Goal: Check status

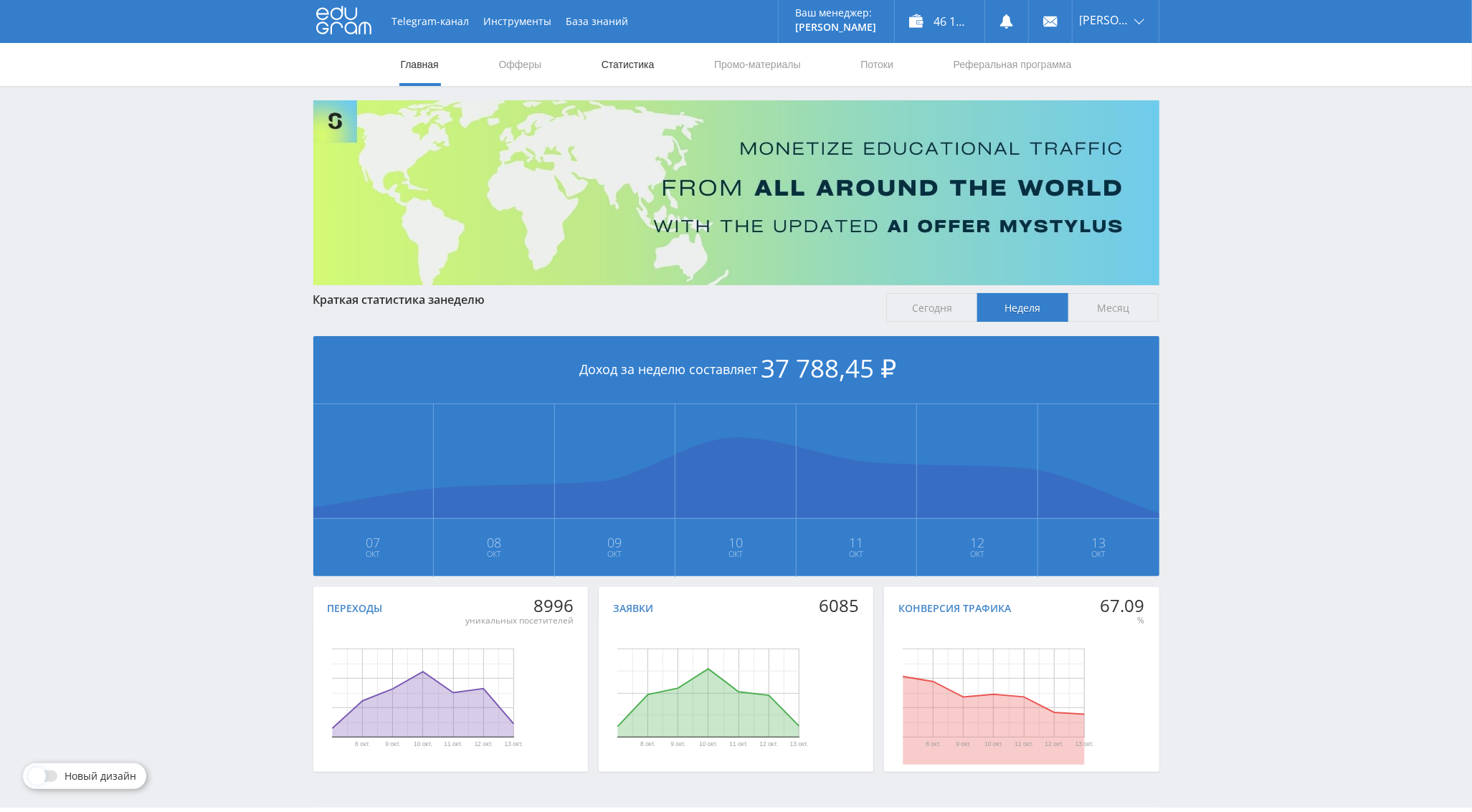
click at [647, 69] on link "Статистика" at bounding box center [628, 65] width 56 height 43
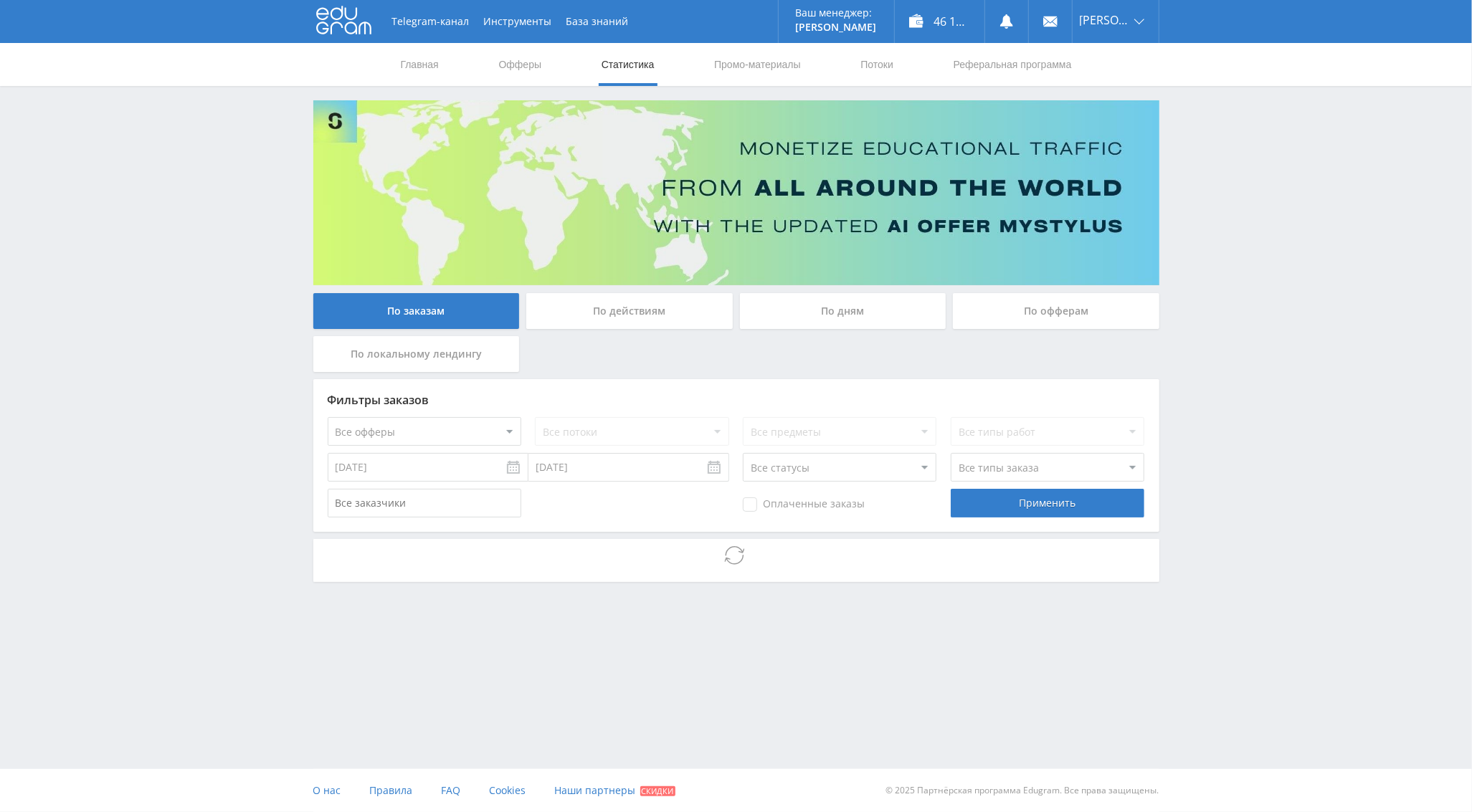
click at [837, 306] on div "По дням" at bounding box center [843, 311] width 207 height 35
click at [0, 0] on input "По дням" at bounding box center [0, 0] width 0 height 0
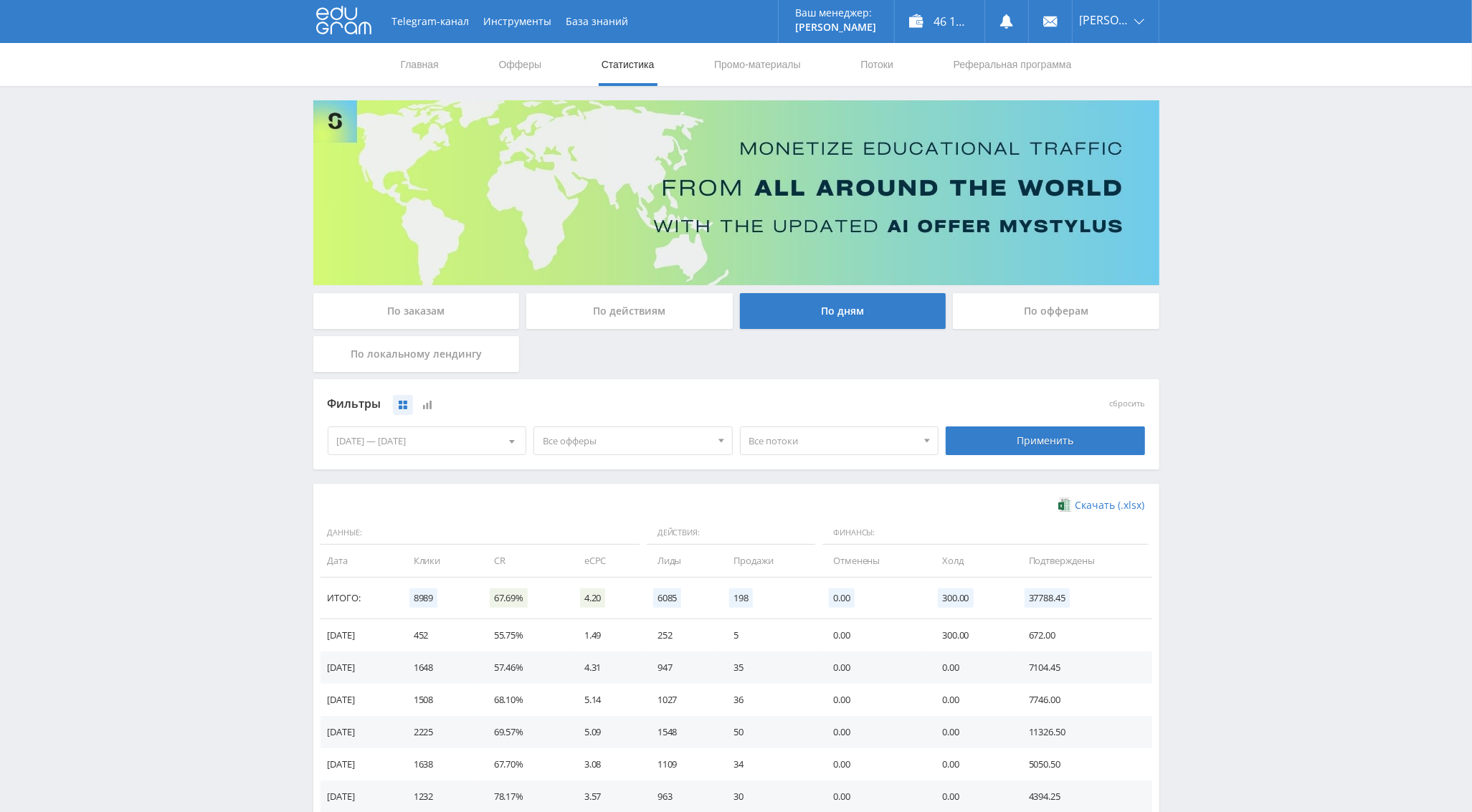
click at [467, 437] on div "[DATE] — [DATE]" at bounding box center [427, 440] width 198 height 27
click at [352, 567] on div "6" at bounding box center [349, 570] width 25 height 16
click at [351, 592] on div "13" at bounding box center [349, 592] width 25 height 16
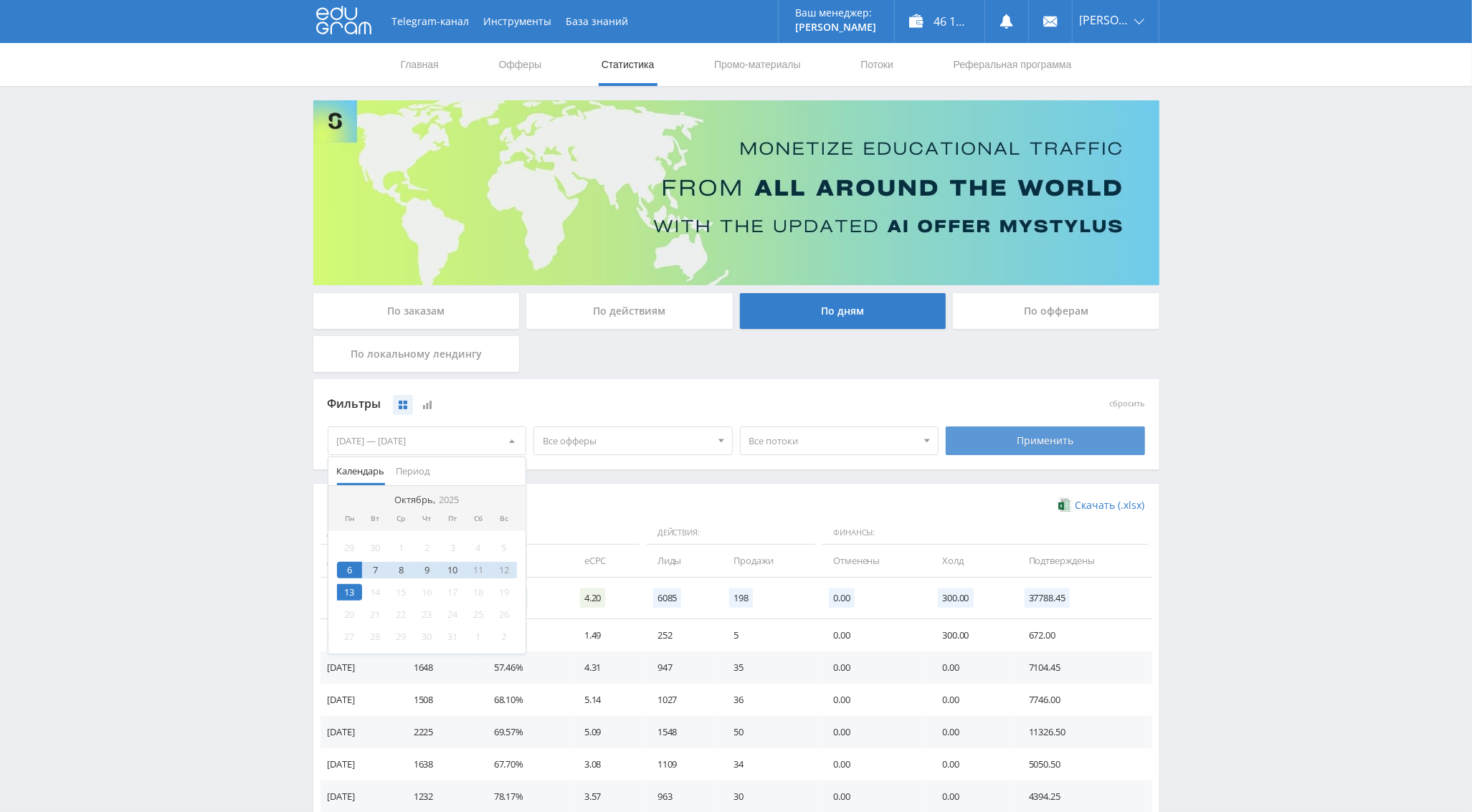
click at [989, 435] on div "Применить" at bounding box center [1045, 440] width 199 height 29
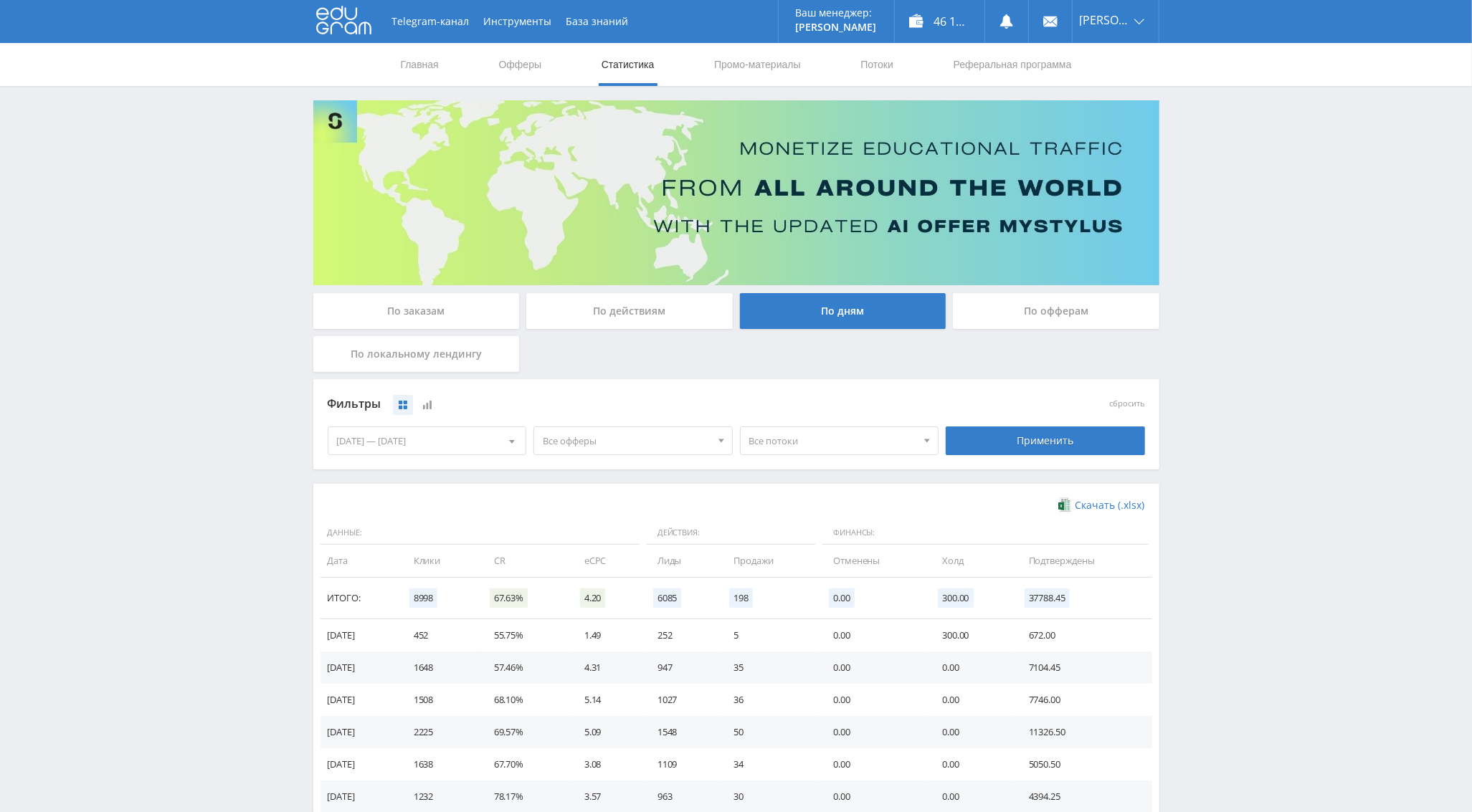
click at [603, 438] on span "Все офферы" at bounding box center [627, 440] width 168 height 27
click at [578, 592] on button "Study AI (RevShare)" at bounding box center [633, 590] width 198 height 20
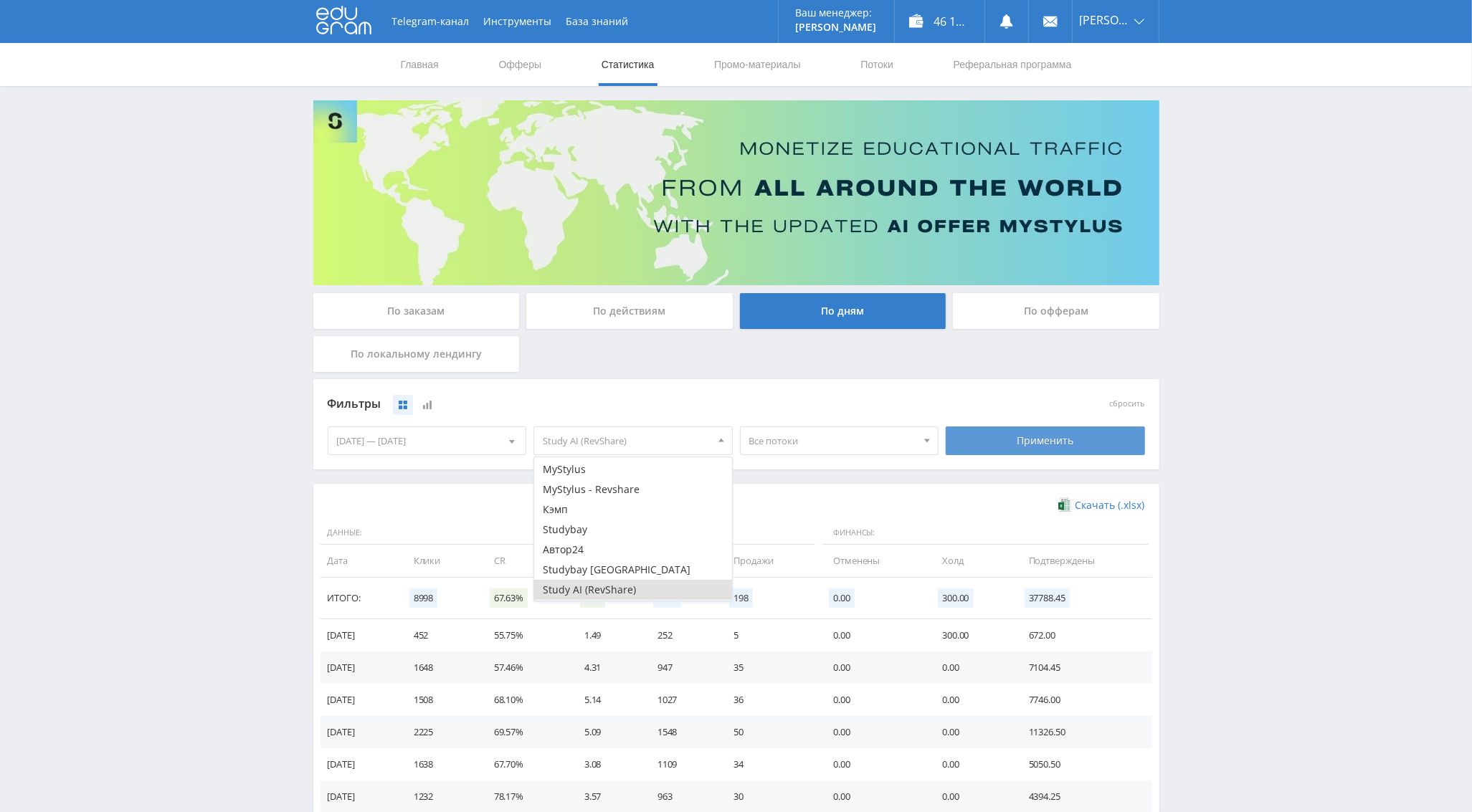
click at [983, 433] on div "Применить" at bounding box center [1045, 440] width 199 height 29
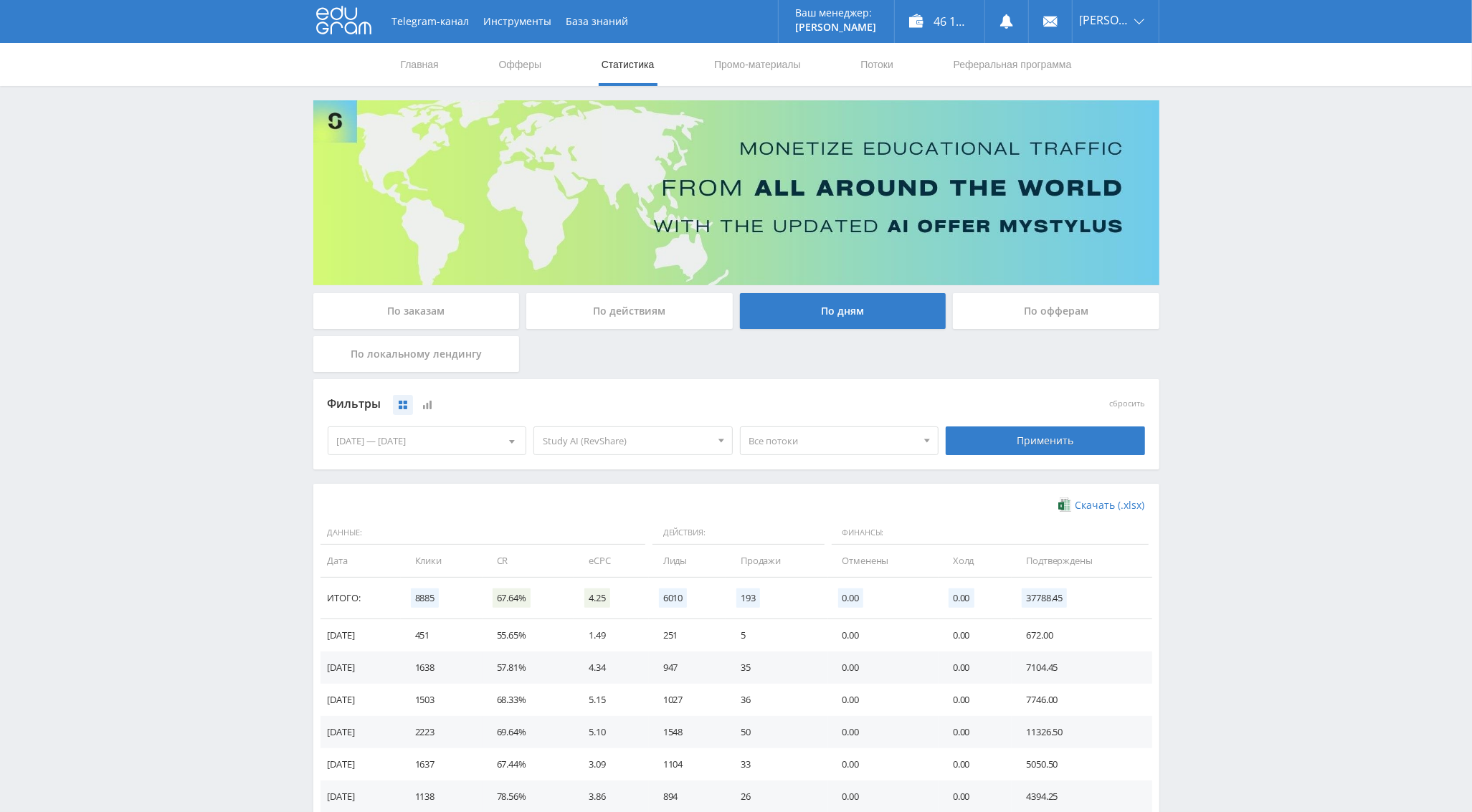
scroll to position [159, 0]
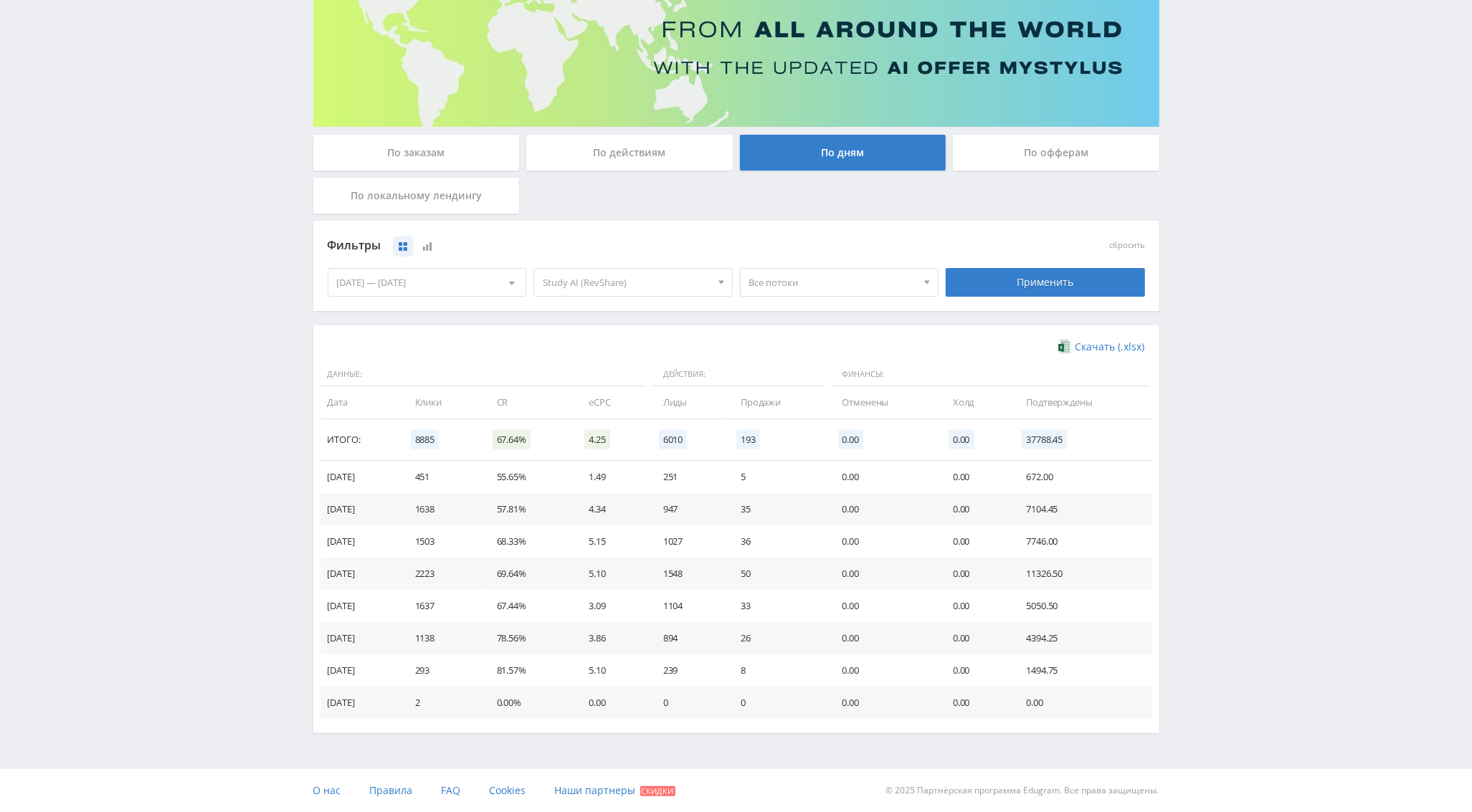
click at [451, 154] on div "По заказам" at bounding box center [416, 153] width 207 height 35
click at [0, 0] on input "По заказам" at bounding box center [0, 0] width 0 height 0
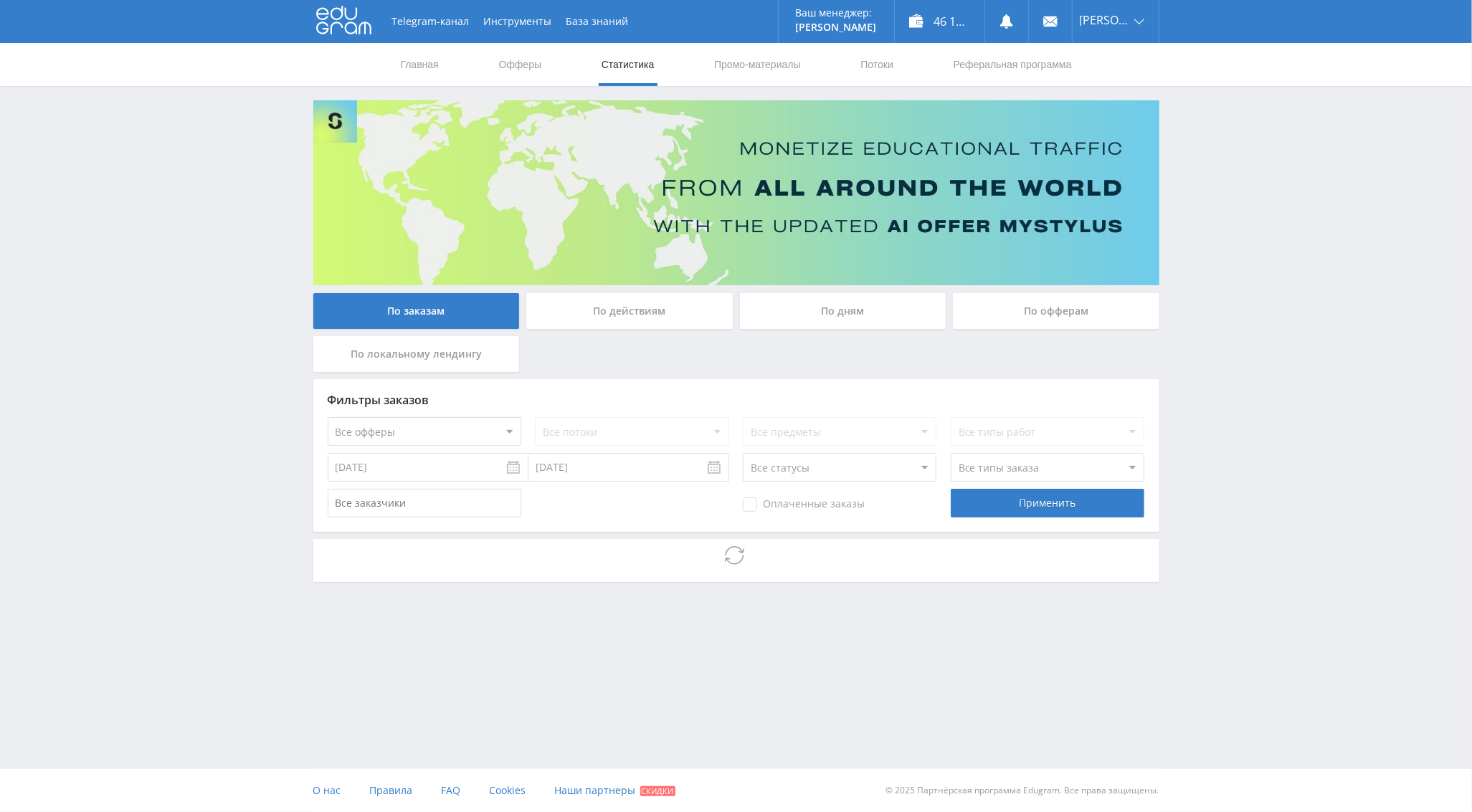
scroll to position [0, 0]
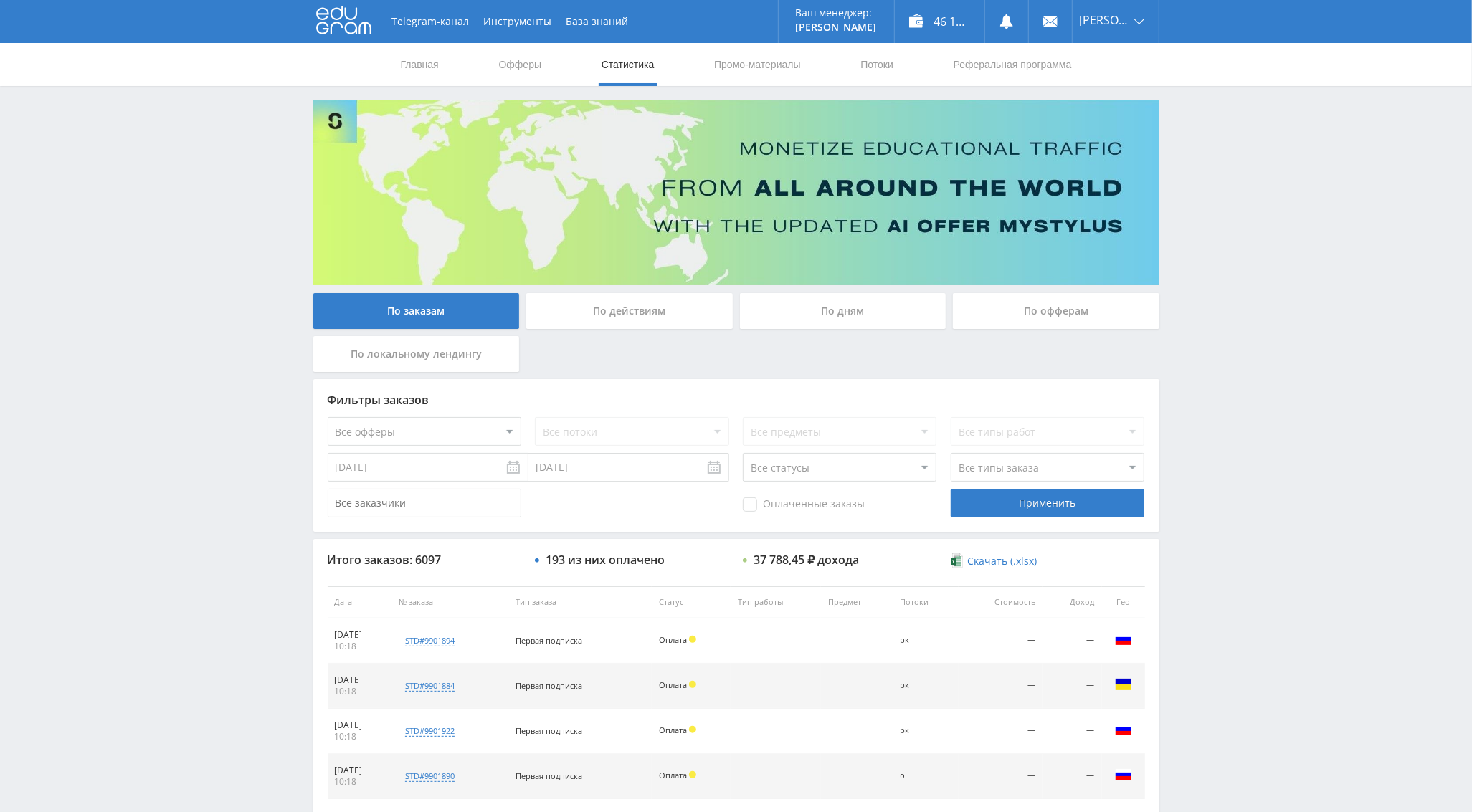
click at [472, 433] on select "Все офферы MyStylus MyStylus - Revshare Кэмп Studybay Автор24 Studybay [GEOGRAP…" at bounding box center [424, 431] width 194 height 29
select select "376"
click at [648, 436] on select "Все потоки нк мс кмле о нб в ik кm рк default" at bounding box center [632, 431] width 194 height 29
click at [409, 478] on input "[DATE]" at bounding box center [428, 467] width 200 height 29
click at [321, 470] on div "Фильтры заказов Все офферы MyStylus MyStylus - Revshare Кэмп Studybay Автор24 S…" at bounding box center [736, 456] width 846 height 153
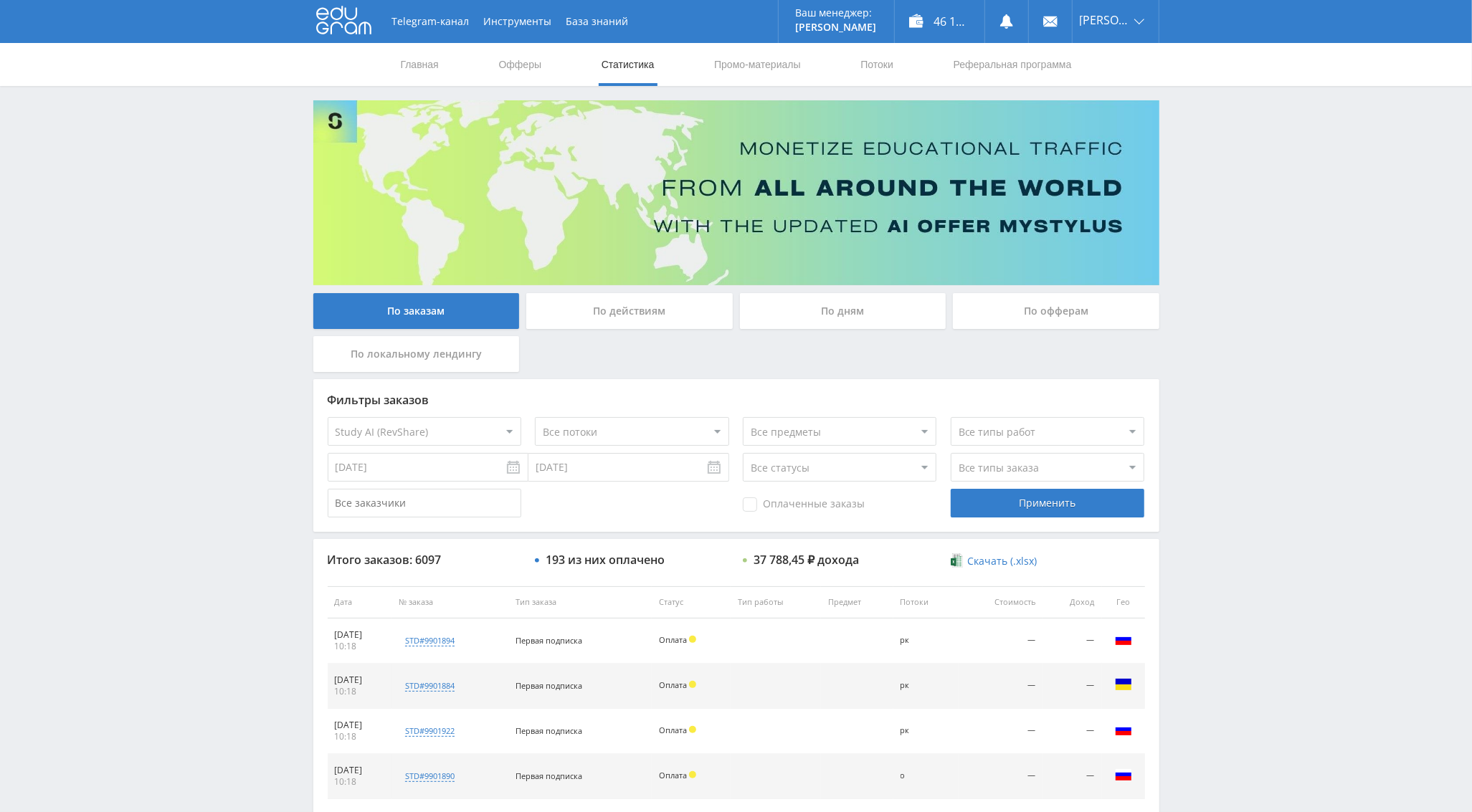
click at [784, 507] on span "Оплаченные заказы" at bounding box center [803, 504] width 122 height 15
click at [0, 0] on input "Оплаченные заказы" at bounding box center [0, 0] width 0 height 0
click at [983, 466] on select "Все типы заказа [PERSON_NAME] Новый заказ" at bounding box center [1047, 467] width 194 height 29
select select "2"
click at [951, 453] on select "Все типы заказа [PERSON_NAME] Новый заказ" at bounding box center [1047, 467] width 194 height 29
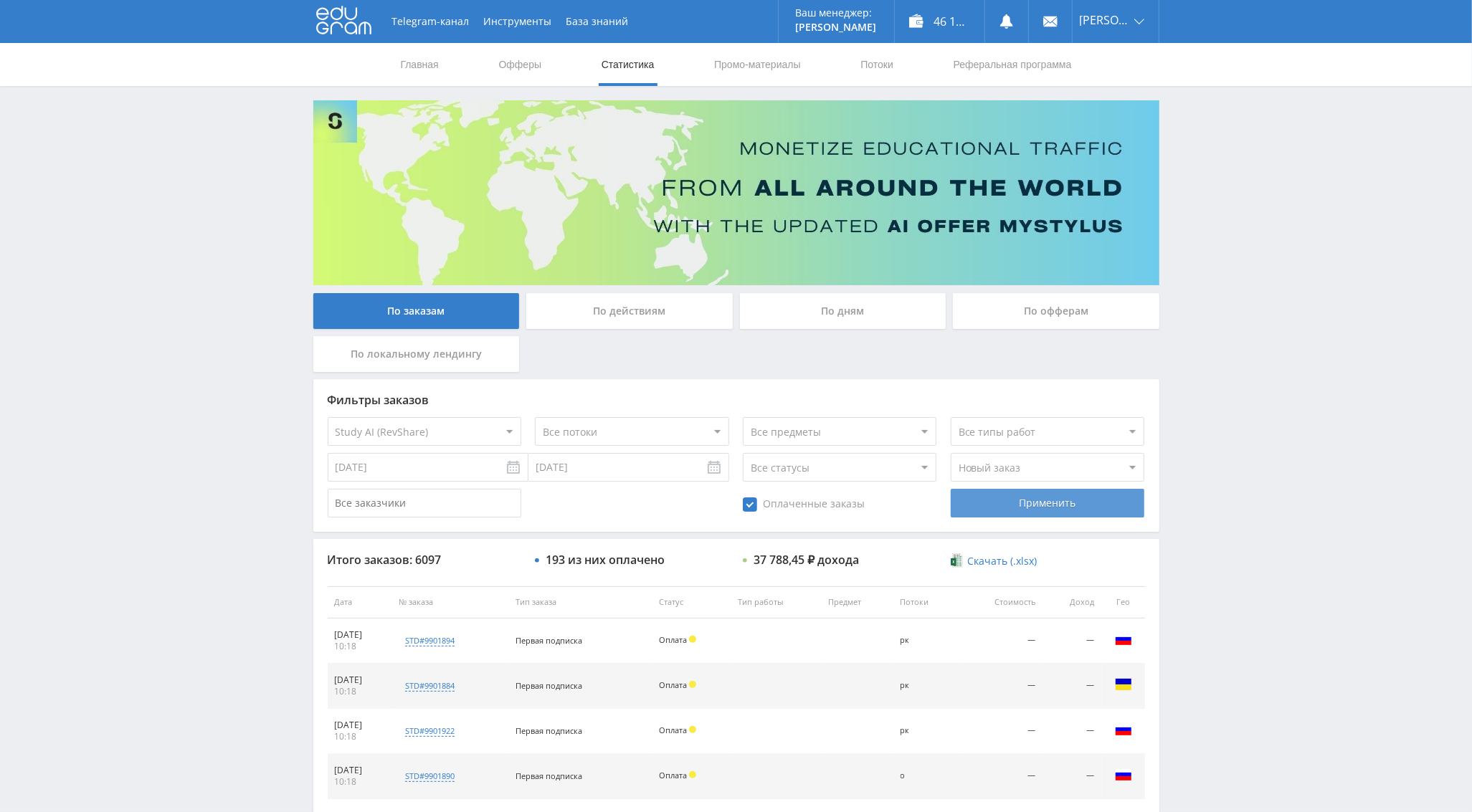
click at [1024, 501] on div "Применить" at bounding box center [1047, 503] width 194 height 29
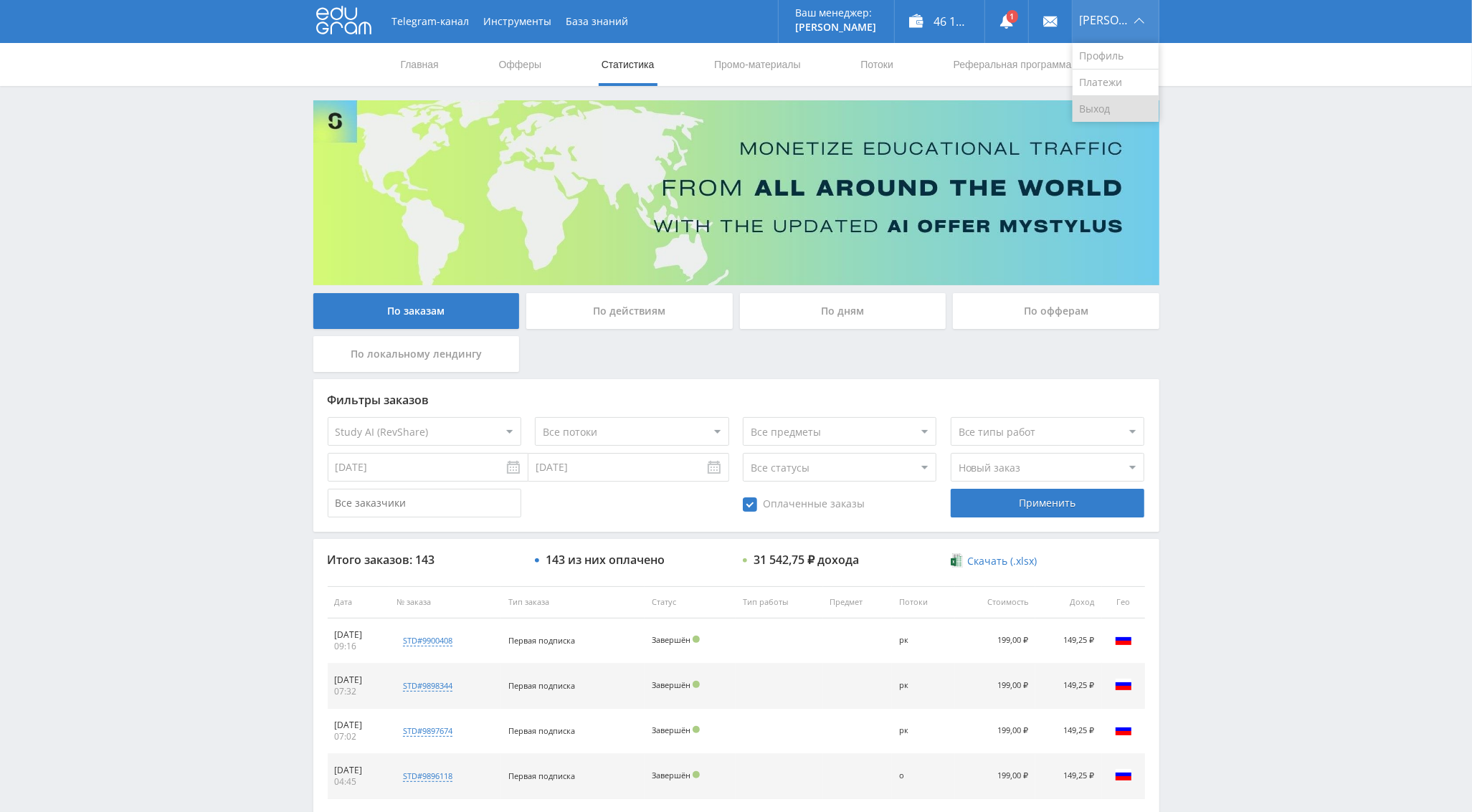
click at [1140, 105] on link "Выход" at bounding box center [1116, 109] width 86 height 25
